Goal: Task Accomplishment & Management: Use online tool/utility

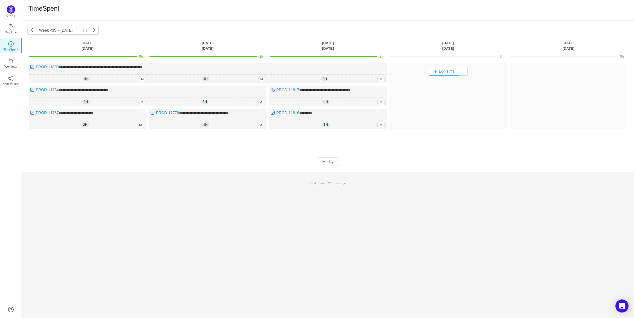
click at [443, 69] on button "Log Time" at bounding box center [444, 71] width 30 height 9
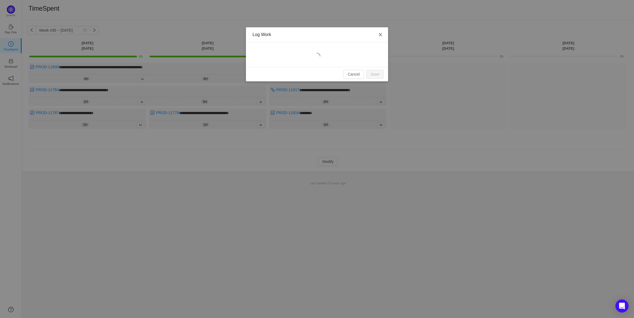
click at [380, 34] on icon "icon: close" at bounding box center [380, 35] width 4 height 4
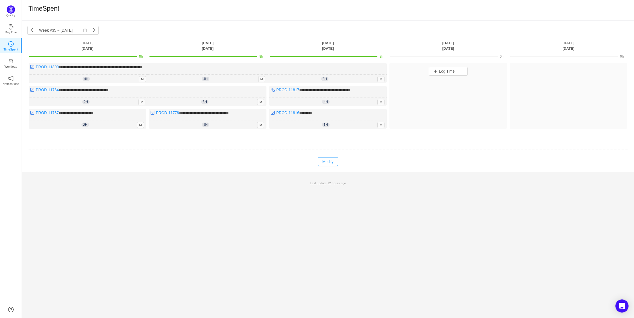
click at [326, 159] on button "Modify" at bounding box center [328, 161] width 20 height 9
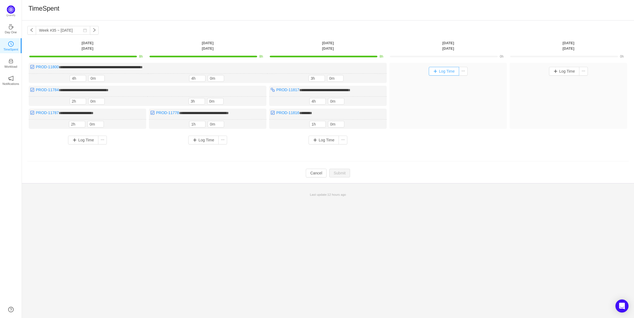
click at [439, 70] on button "Log Time" at bounding box center [444, 71] width 30 height 9
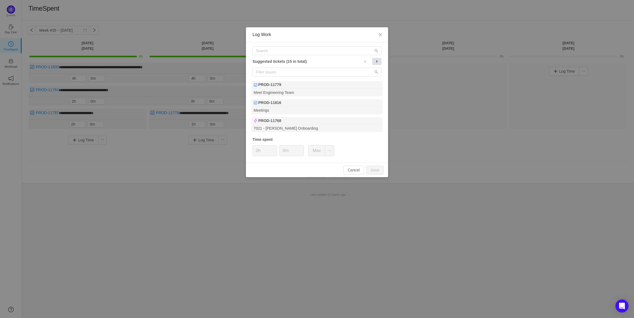
click at [378, 60] on span at bounding box center [377, 61] width 4 height 4
click at [375, 59] on span at bounding box center [377, 61] width 4 height 4
click at [368, 61] on button at bounding box center [365, 61] width 9 height 7
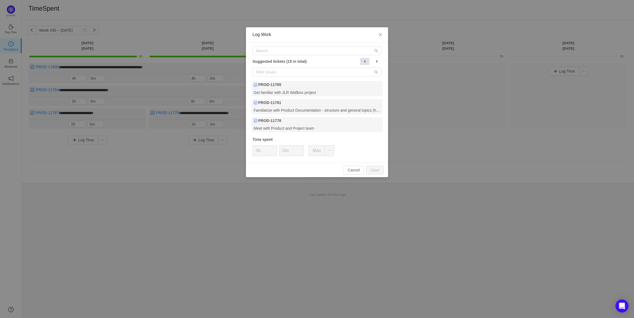
click at [365, 61] on span at bounding box center [365, 61] width 4 height 4
click at [300, 98] on ul "PROD-11779 Meet Engineering Team PROD-11816 Meetings PROD-11768 7021 - [PERSON_…" at bounding box center [317, 107] width 132 height 52
click at [307, 92] on div "Meet Engineering Team" at bounding box center [316, 92] width 131 height 7
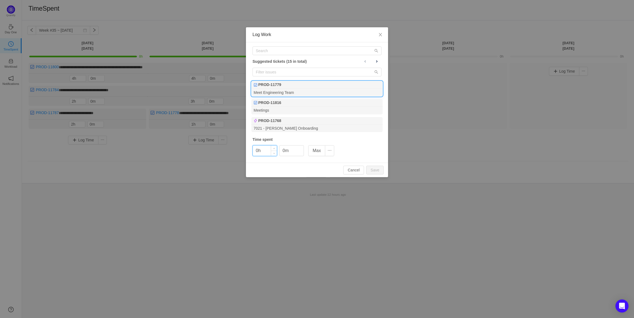
click at [260, 150] on input "0h" at bounding box center [265, 151] width 24 height 10
click at [258, 153] on input "0h" at bounding box center [265, 151] width 24 height 10
click at [375, 173] on button "Save" at bounding box center [374, 170] width 17 height 9
type input "0h"
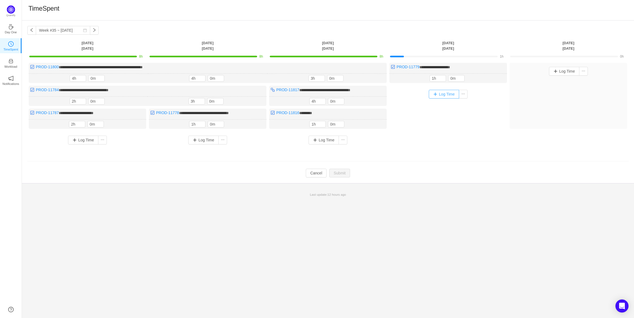
click at [440, 93] on button "Log Time" at bounding box center [444, 94] width 30 height 9
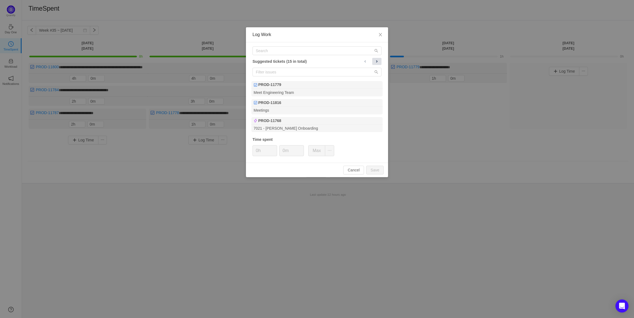
click at [377, 60] on span at bounding box center [377, 61] width 4 height 4
click at [375, 59] on span at bounding box center [377, 61] width 4 height 4
click at [377, 63] on span at bounding box center [377, 61] width 4 height 4
click at [376, 63] on span at bounding box center [377, 61] width 4 height 4
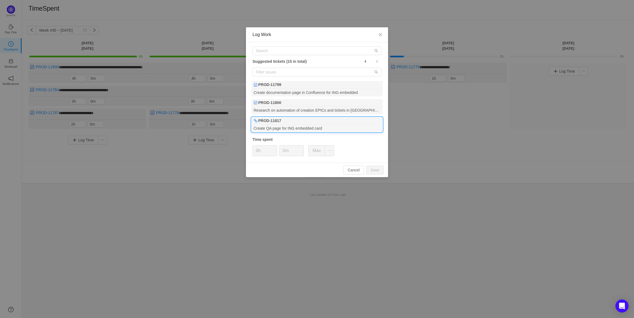
click at [341, 121] on div "PROD-11817" at bounding box center [316, 121] width 131 height 8
drag, startPoint x: 248, startPoint y: 152, endPoint x: 254, endPoint y: 151, distance: 6.6
click at [249, 151] on div "Suggested tickets (15 in total) PROD-11799 Create documentation page in Conflue…" at bounding box center [317, 102] width 142 height 121
click at [257, 151] on input "0h" at bounding box center [265, 151] width 24 height 10
click at [380, 172] on button "Save" at bounding box center [374, 170] width 17 height 9
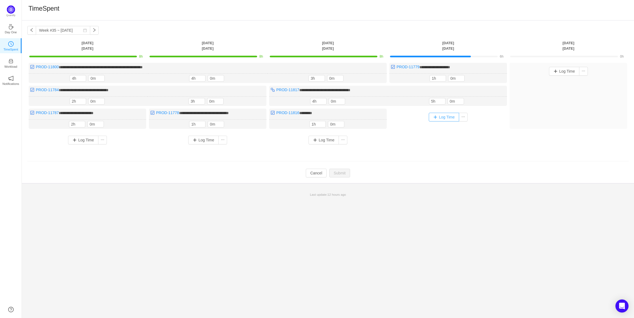
click at [443, 115] on button "Log Time" at bounding box center [444, 117] width 30 height 9
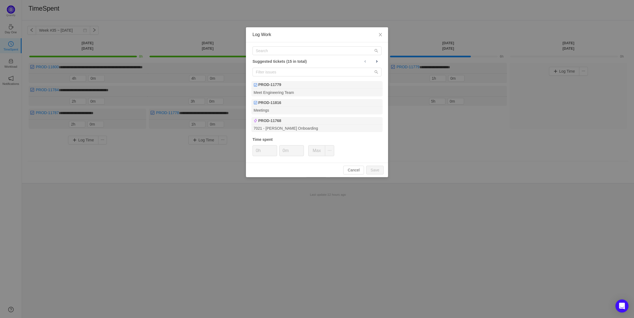
click at [468, 145] on div "Log Work Suggested tickets (15 in total) PROD-11779 Meet Engineering Team PROD-…" at bounding box center [317, 159] width 634 height 318
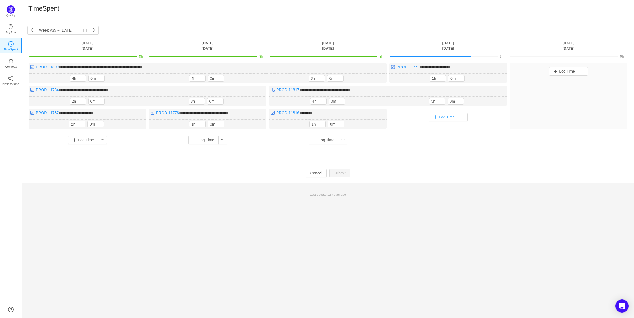
click at [447, 117] on button "Log Time" at bounding box center [444, 117] width 30 height 9
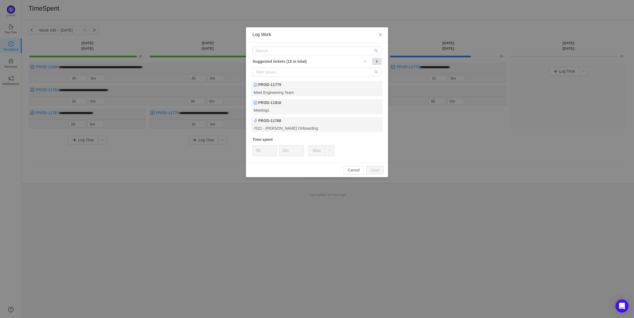
click at [375, 61] on span at bounding box center [377, 61] width 4 height 4
click at [379, 60] on button at bounding box center [376, 61] width 9 height 7
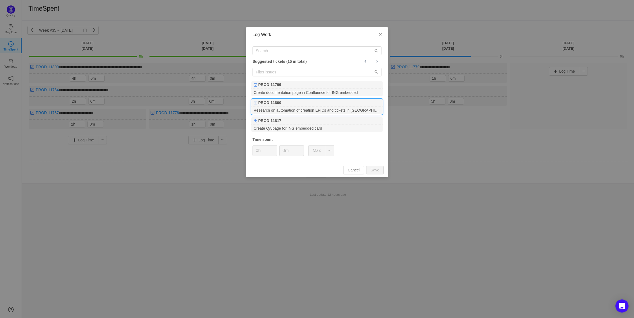
click at [348, 106] on div "PROD-11800" at bounding box center [316, 103] width 131 height 8
click at [380, 173] on button "Save" at bounding box center [374, 170] width 17 height 9
click at [380, 167] on div "Cancel Save" at bounding box center [317, 170] width 142 height 14
type input "0h"
